Goal: Information Seeking & Learning: Learn about a topic

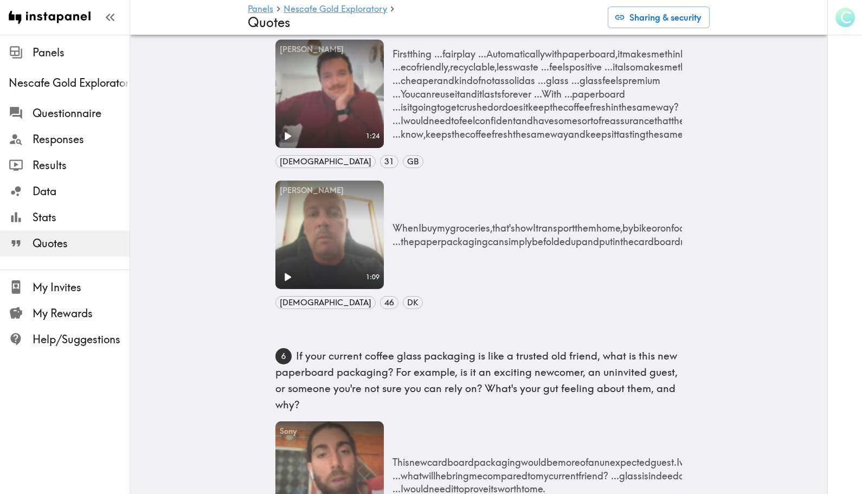
scroll to position [139, 0]
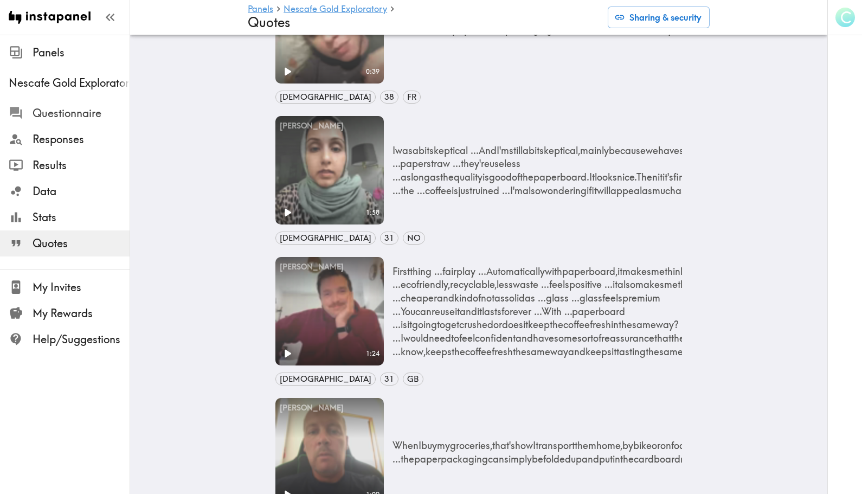
click at [79, 109] on span "Questionnaire" at bounding box center [81, 113] width 97 height 15
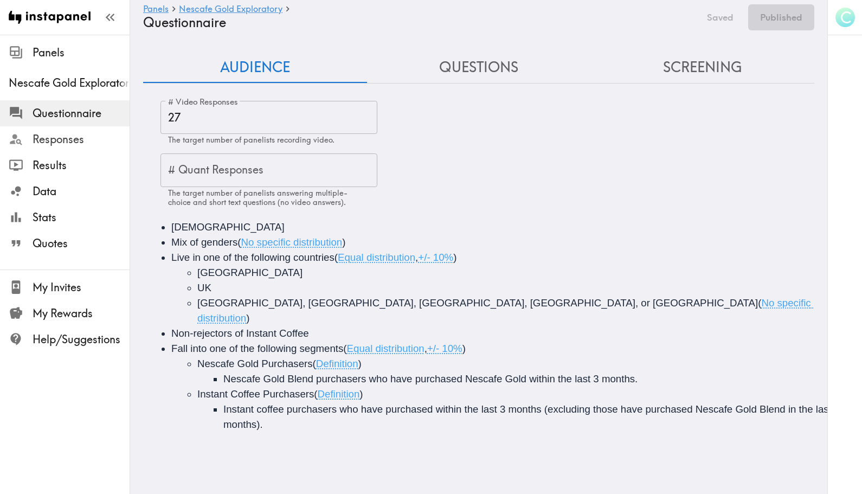
click at [55, 136] on span "Responses" at bounding box center [81, 139] width 97 height 15
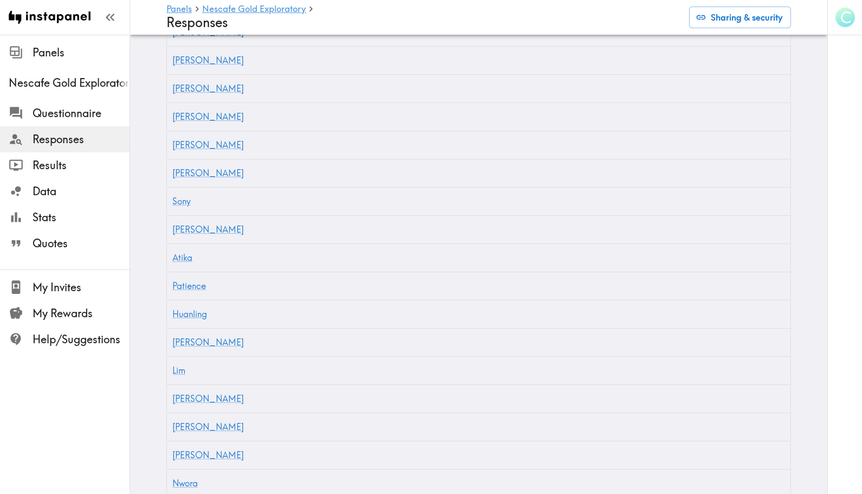
scroll to position [542, 0]
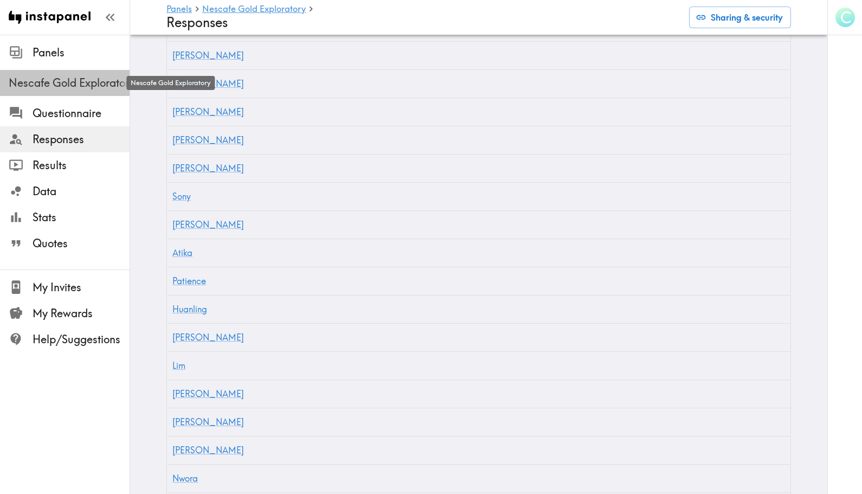
click at [89, 78] on span "Nescafe Gold Exploratory" at bounding box center [69, 82] width 121 height 15
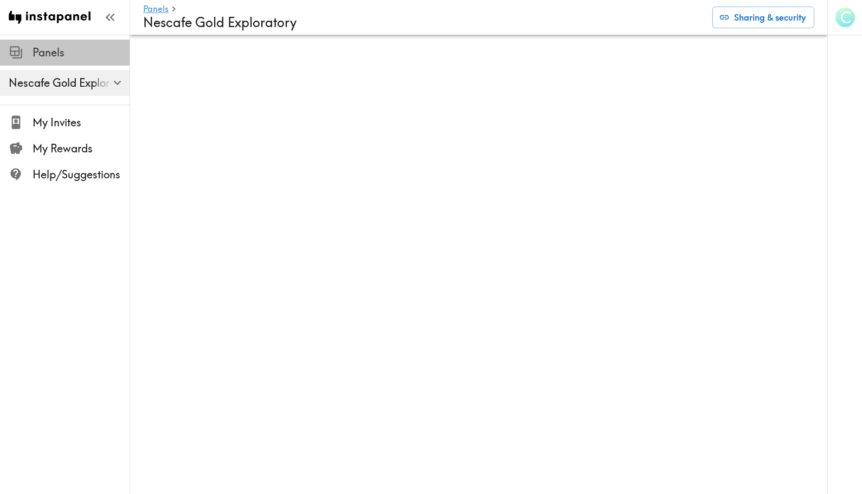
click at [61, 49] on span "Panels" at bounding box center [81, 52] width 97 height 15
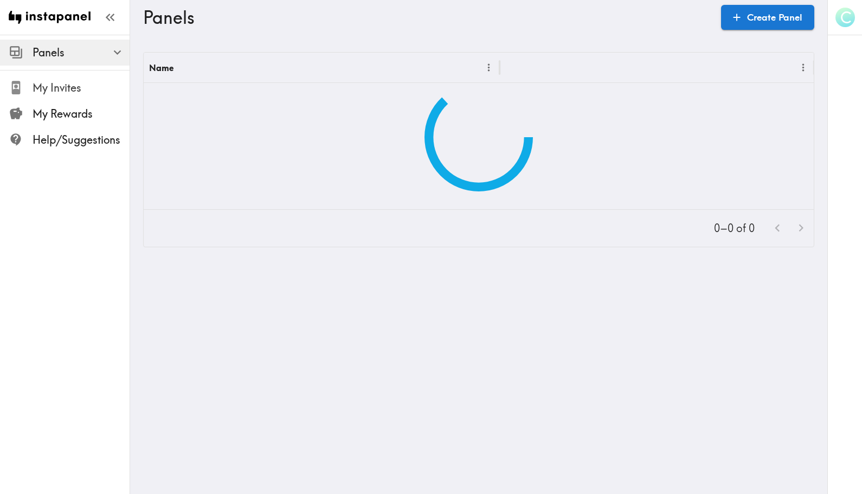
click at [53, 85] on span "My Invites" at bounding box center [81, 87] width 97 height 15
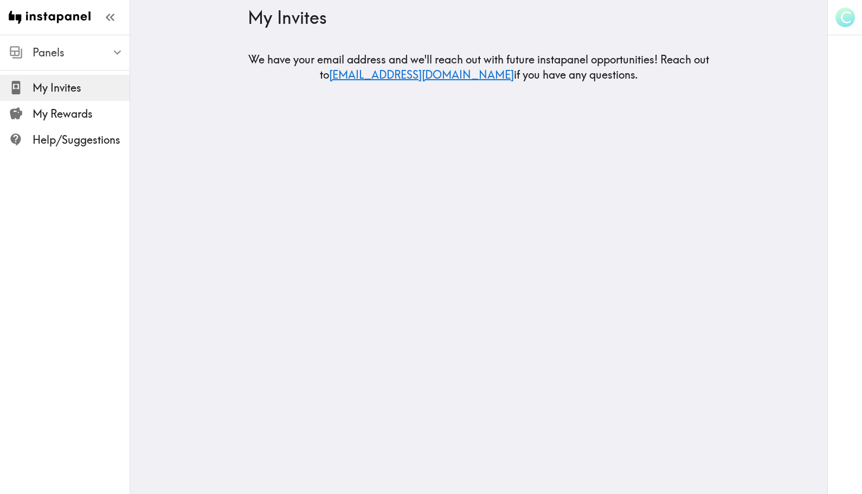
click at [56, 64] on div "Panels" at bounding box center [65, 52] width 130 height 28
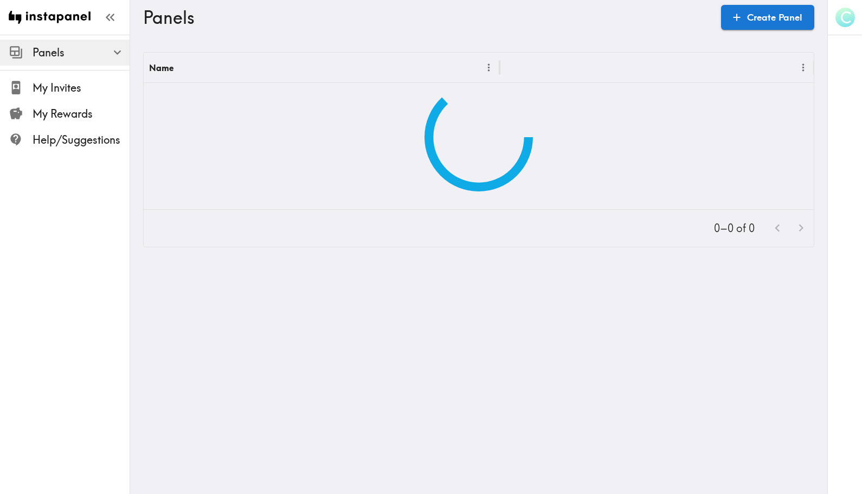
click at [66, 52] on span "Panels" at bounding box center [81, 52] width 97 height 15
click at [114, 55] on icon "button" at bounding box center [117, 52] width 15 height 15
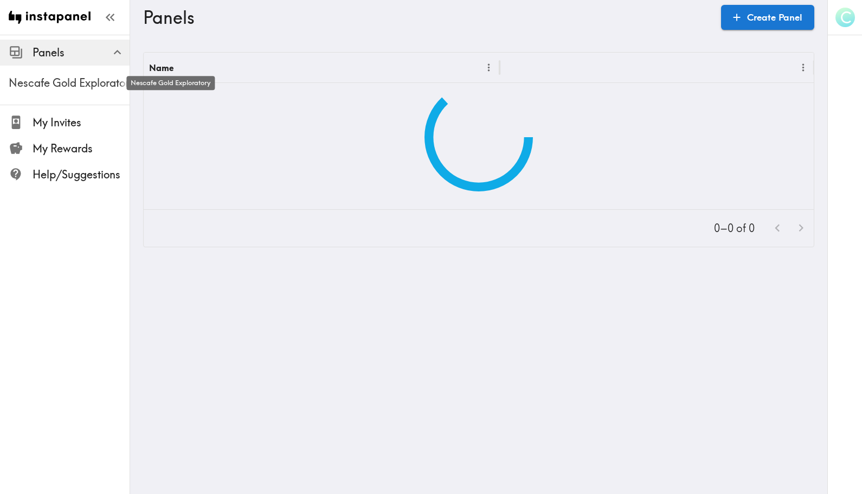
click at [79, 82] on span "Nescafe Gold Exploratory" at bounding box center [69, 82] width 121 height 15
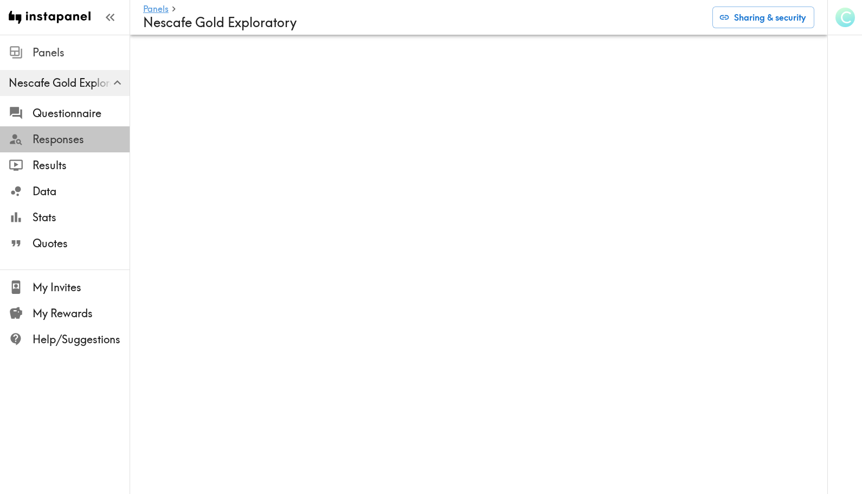
click at [78, 137] on span "Responses" at bounding box center [81, 139] width 97 height 15
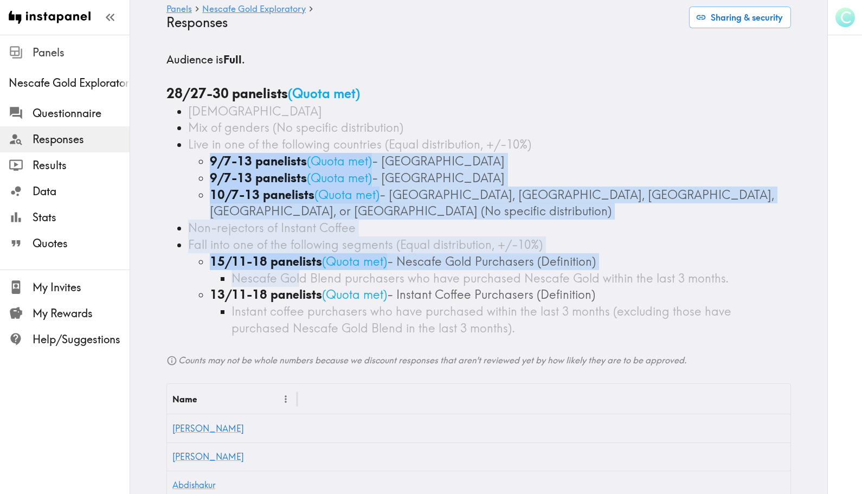
drag, startPoint x: 207, startPoint y: 157, endPoint x: 303, endPoint y: 263, distance: 143.2
click at [301, 262] on ul "[DEMOGRAPHIC_DATA] Mix of genders (No specific distribution) Live in one of the…" at bounding box center [478, 220] width 625 height 234
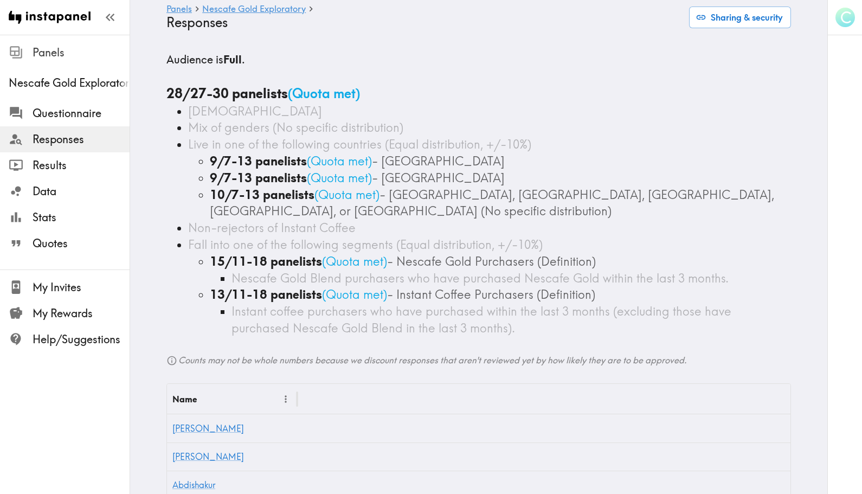
click at [293, 303] on div "Instant coffee purchasers who have purchased within the last 3 months (excludin…" at bounding box center [512, 320] width 560 height 34
click at [91, 164] on span "Results" at bounding box center [81, 165] width 97 height 15
